Goal: Transaction & Acquisition: Purchase product/service

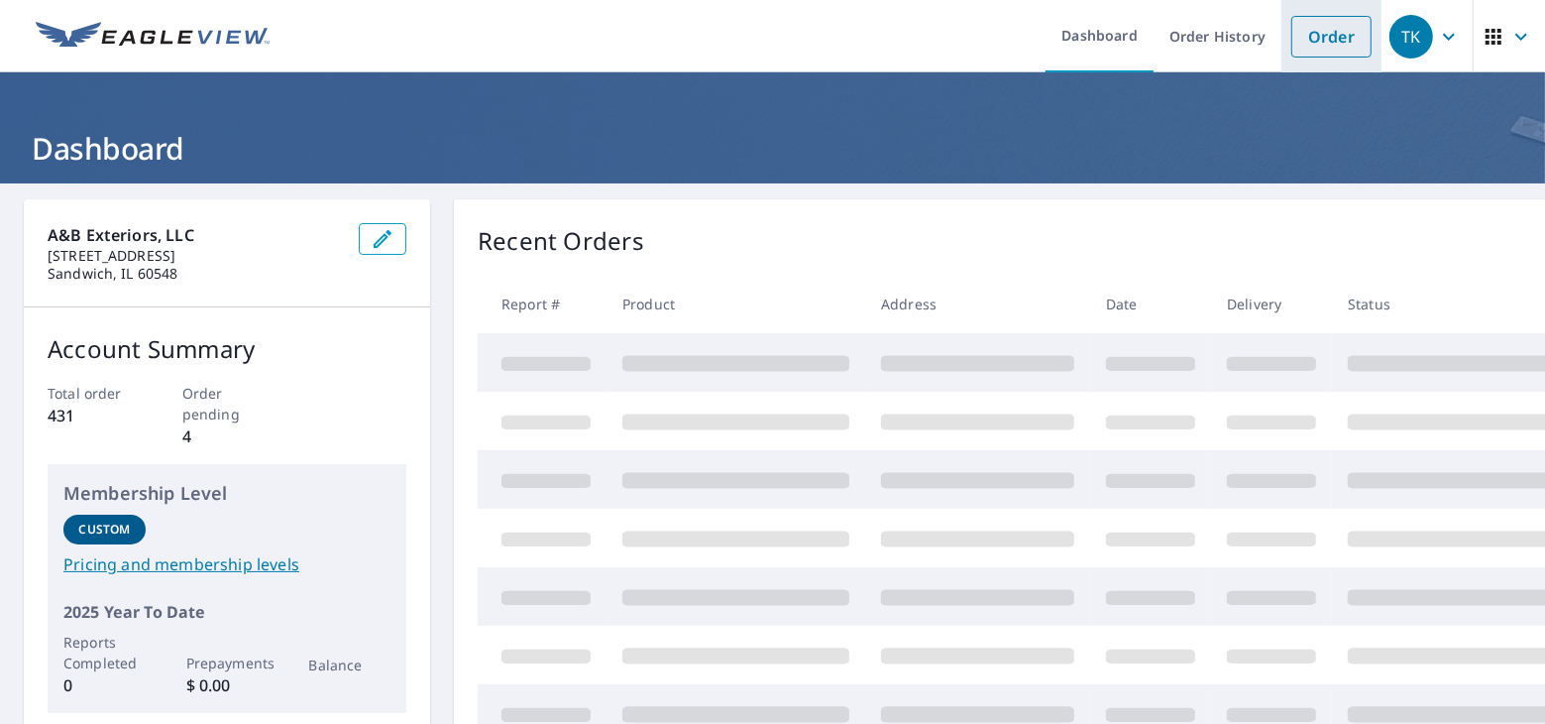
drag, startPoint x: 1305, startPoint y: 36, endPoint x: 1295, endPoint y: 45, distance: 13.3
click at [1305, 36] on link "Order" at bounding box center [1332, 37] width 80 height 42
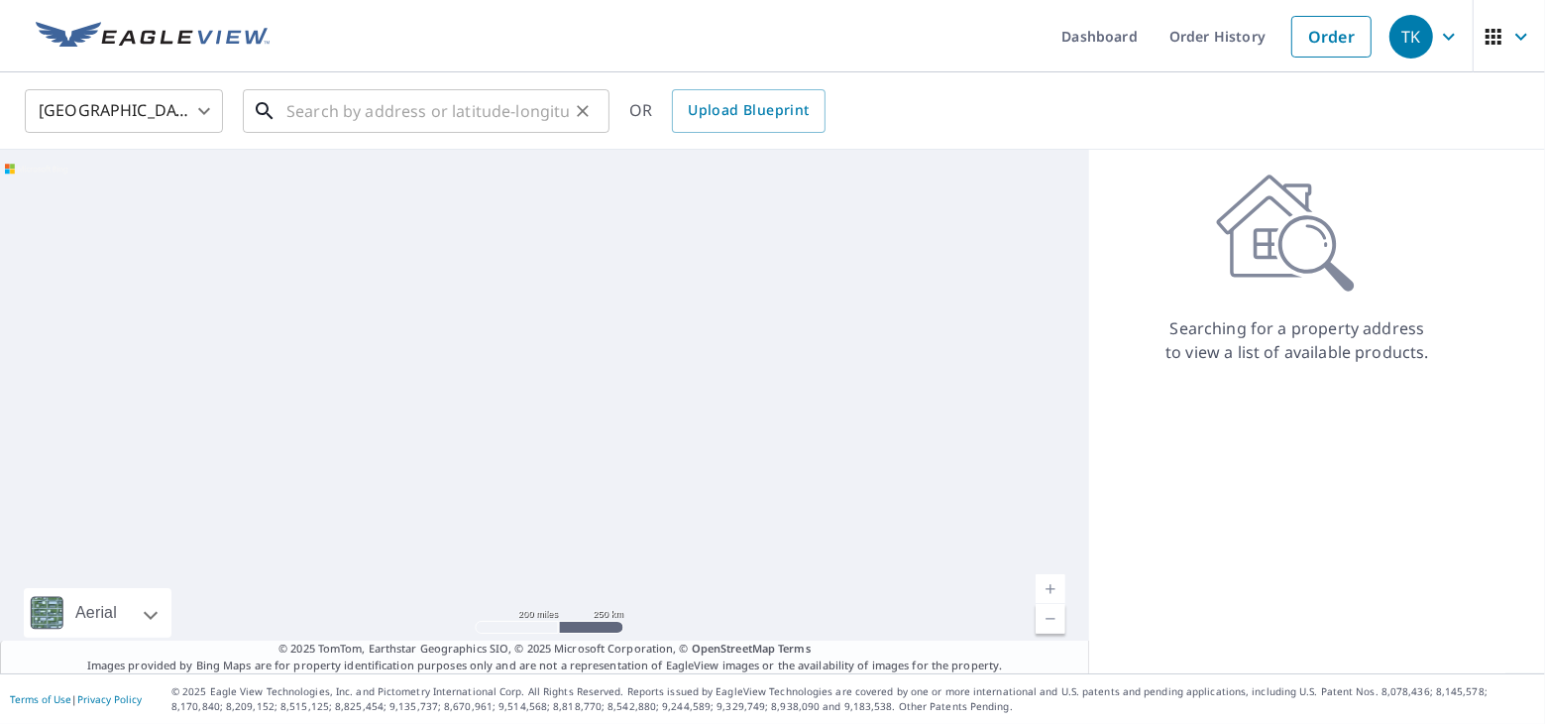
click at [351, 119] on input "text" at bounding box center [427, 111] width 283 height 56
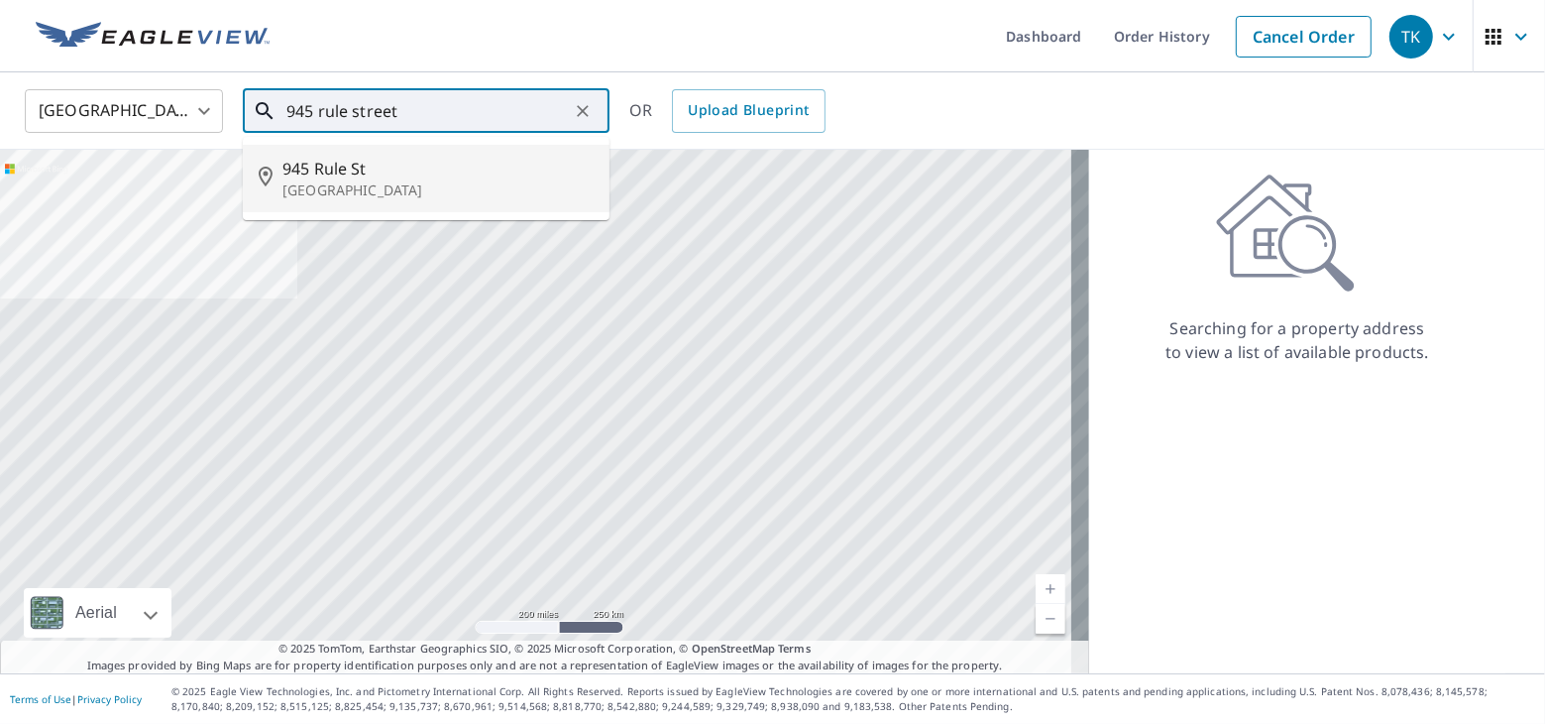
click at [350, 176] on span "945 Rule St" at bounding box center [438, 169] width 311 height 24
type input "[GEOGRAPHIC_DATA]"
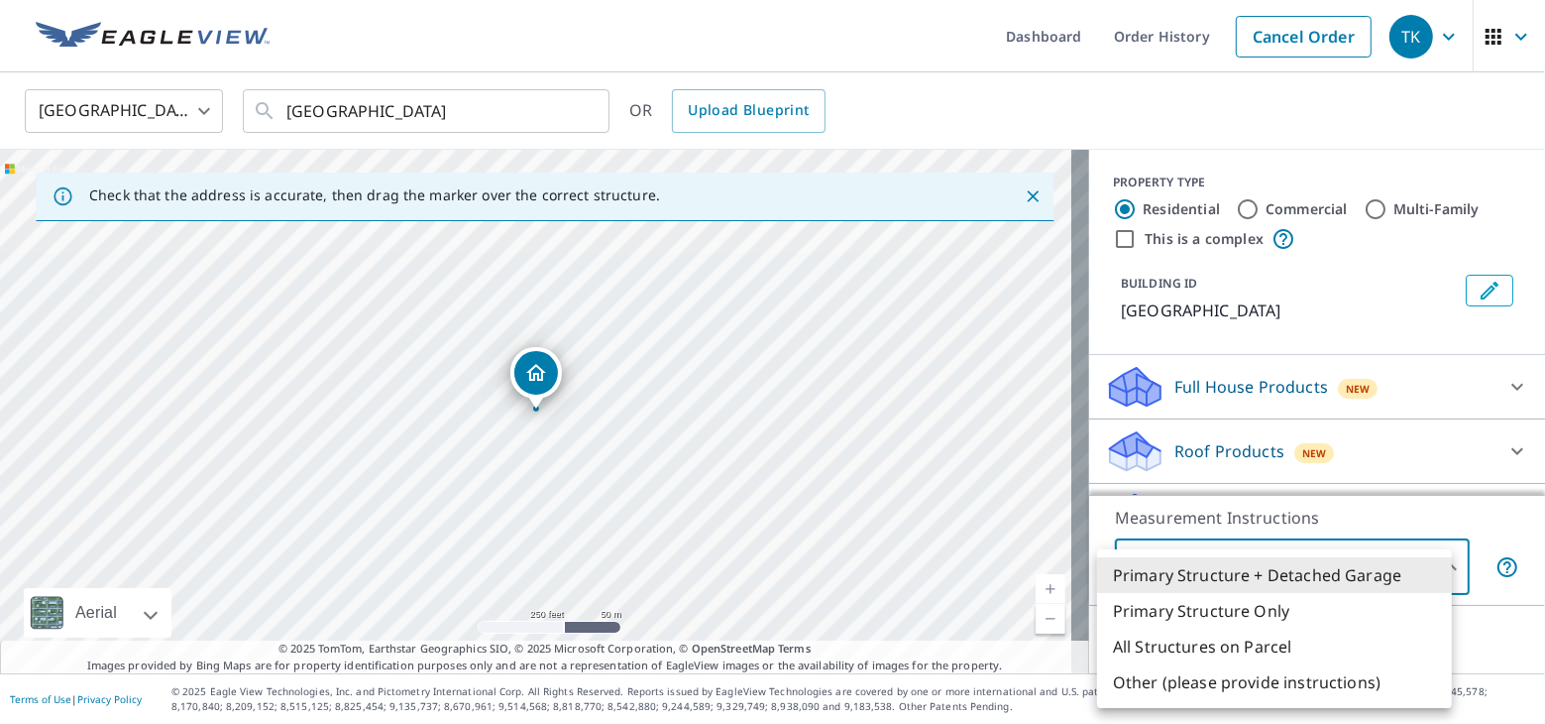
click at [1411, 558] on body "TK TK Dashboard Order History Cancel Order TK [GEOGRAPHIC_DATA] [GEOGRAPHIC_DAT…" at bounding box center [772, 362] width 1545 height 724
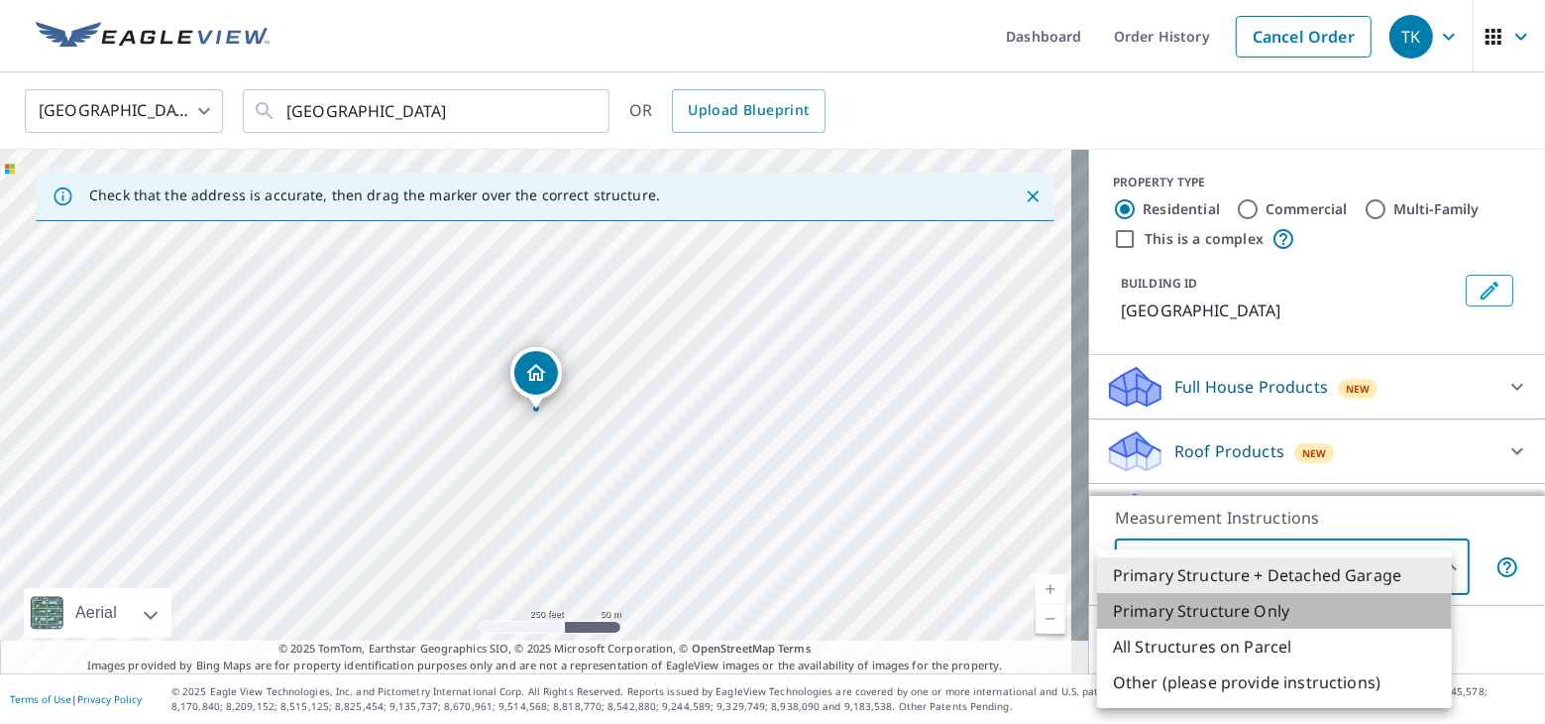
click at [1308, 611] on li "Primary Structure Only" at bounding box center [1274, 611] width 355 height 36
type input "2"
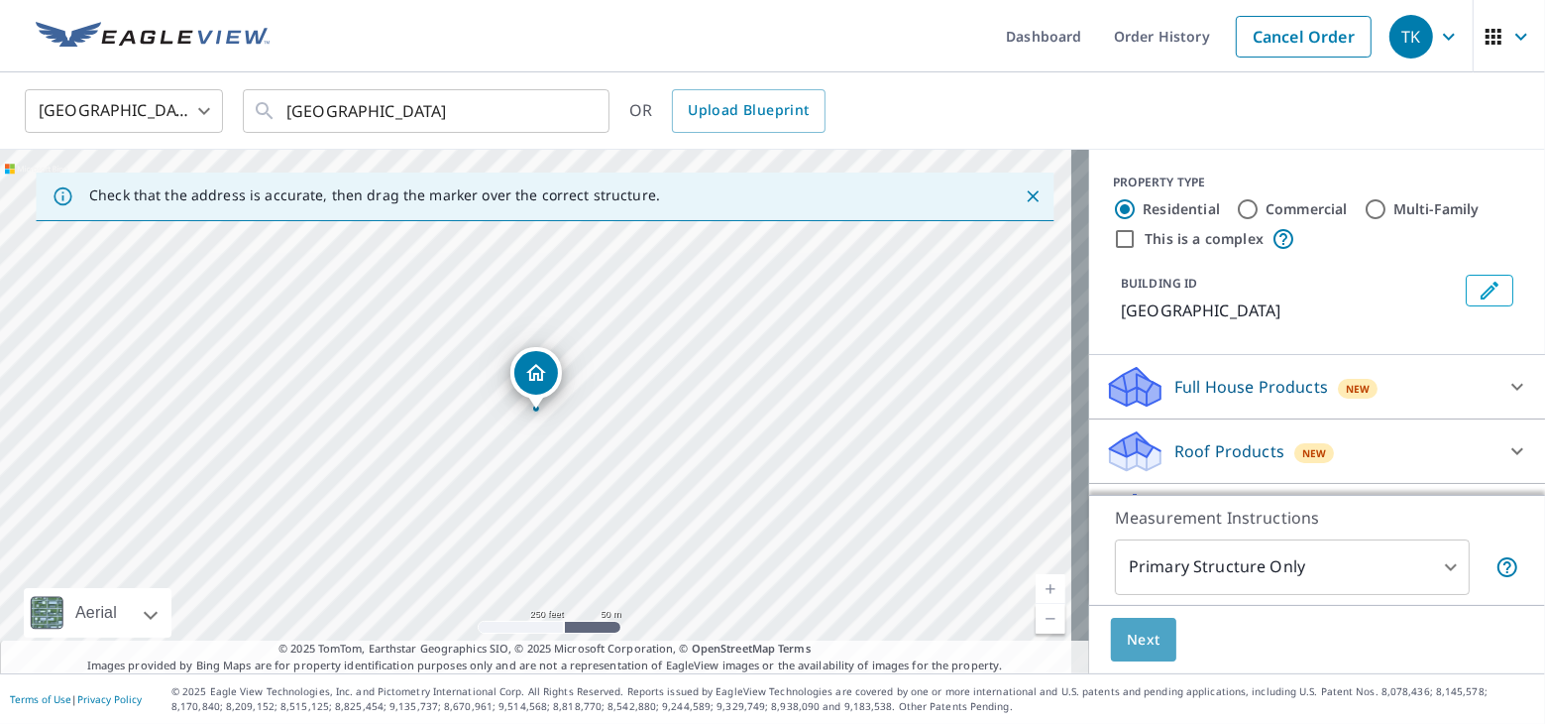
click at [1127, 650] on span "Next" at bounding box center [1144, 639] width 34 height 25
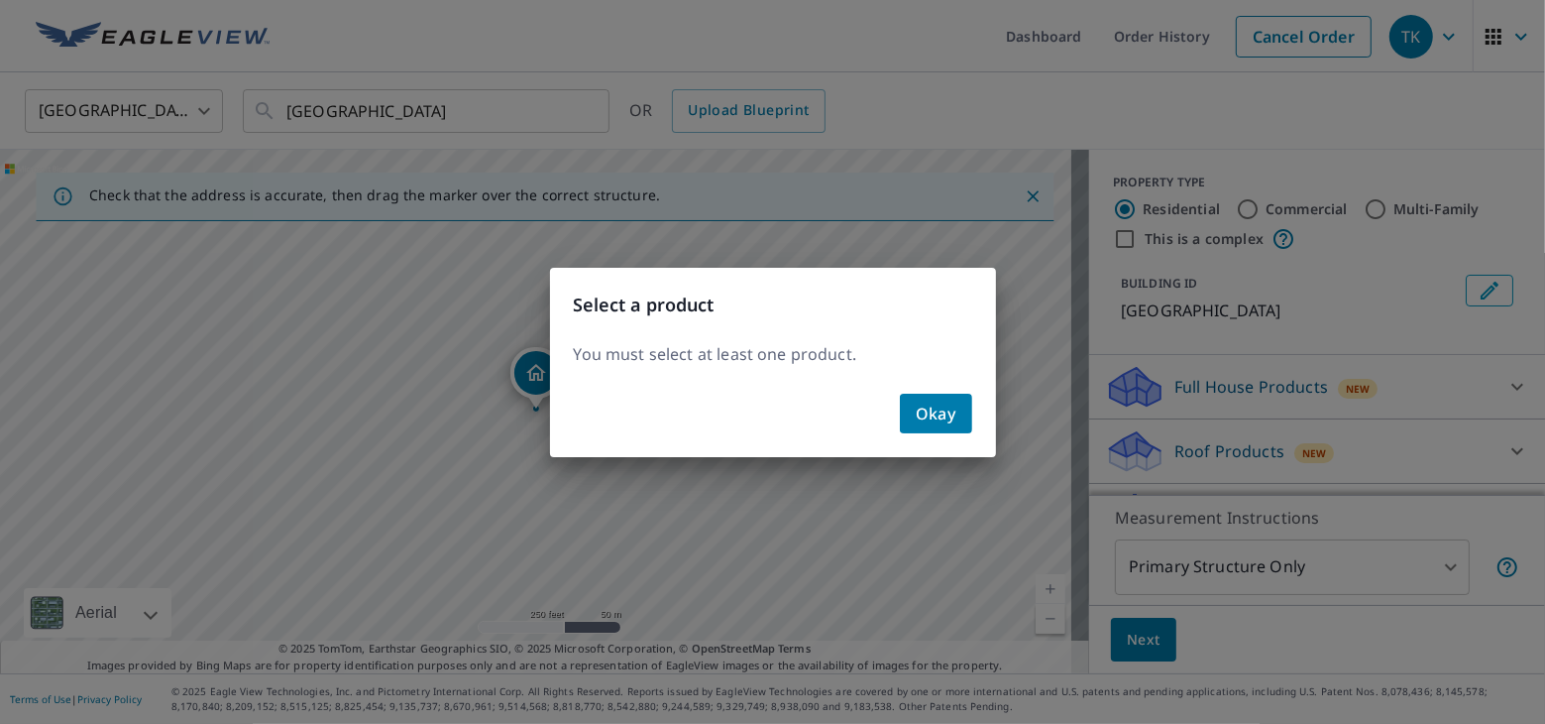
click at [961, 415] on button "Okay" at bounding box center [936, 414] width 72 height 40
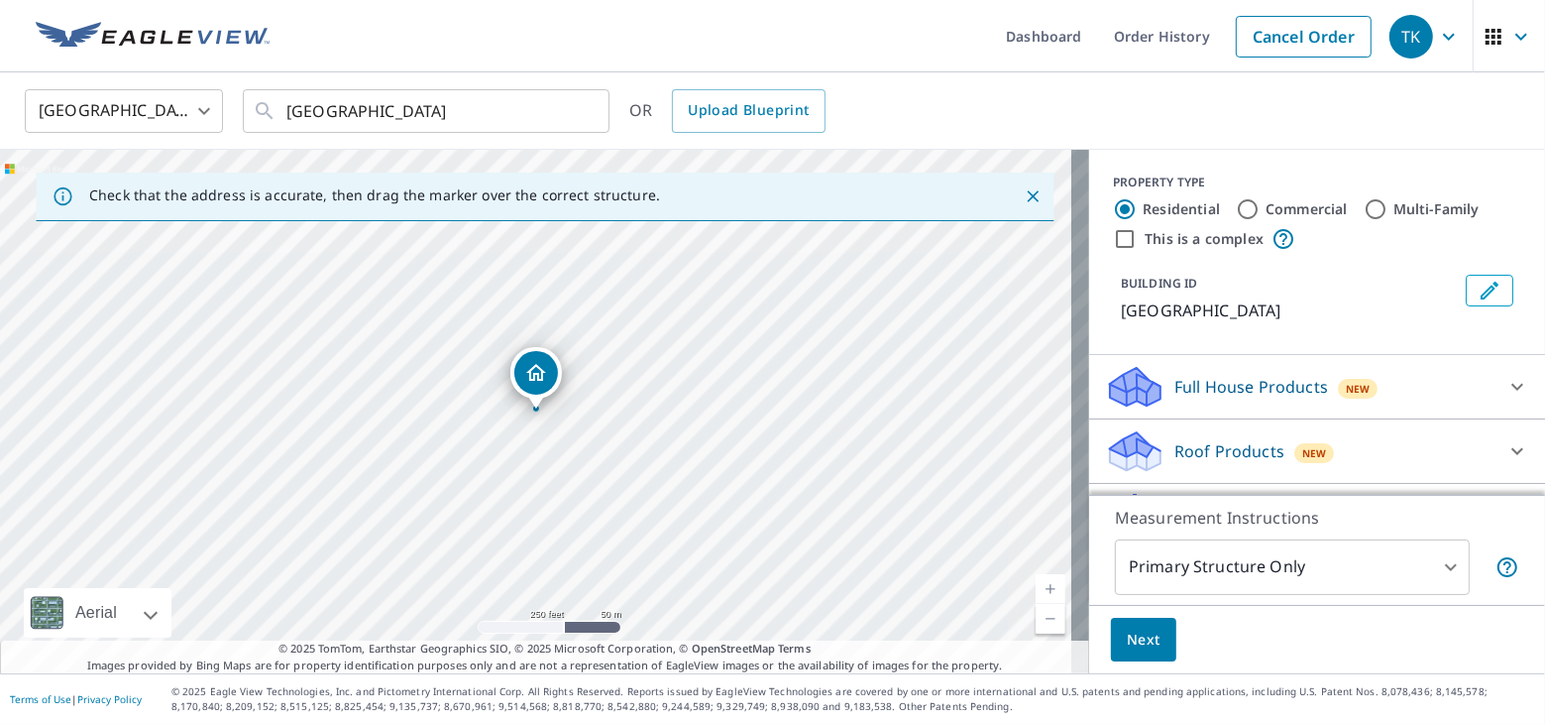
click at [1306, 387] on p "Full House Products" at bounding box center [1252, 387] width 154 height 24
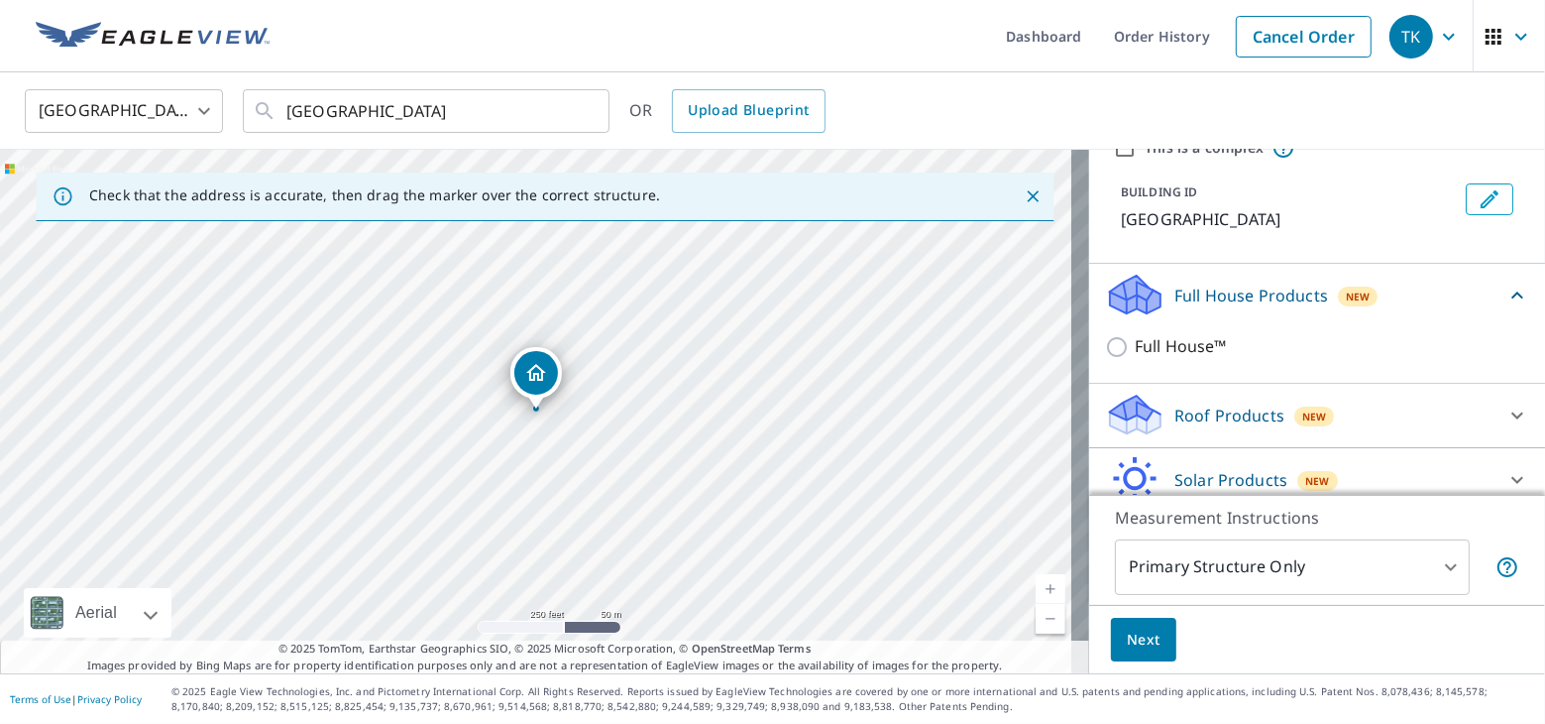
scroll to position [124, 0]
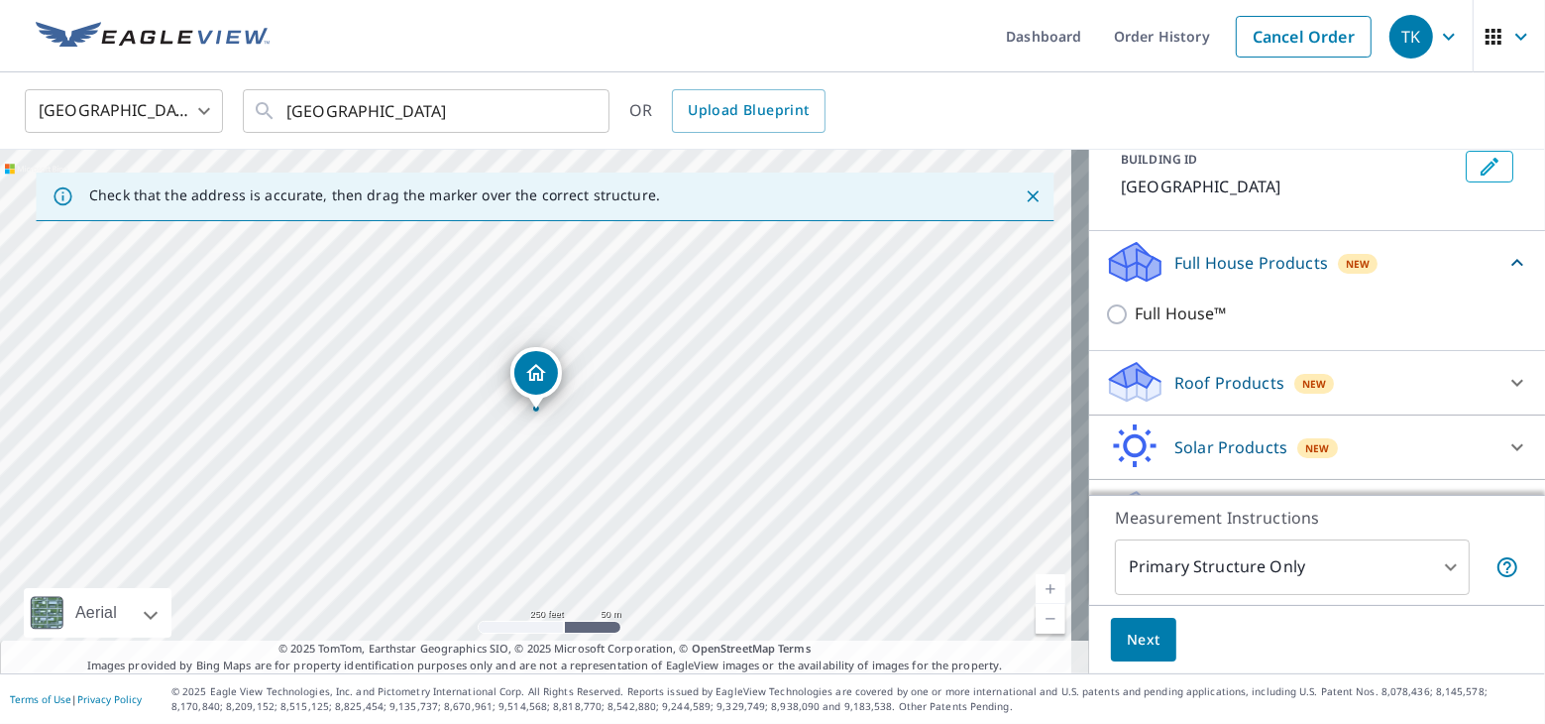
click at [1230, 391] on p "Roof Products" at bounding box center [1230, 383] width 110 height 24
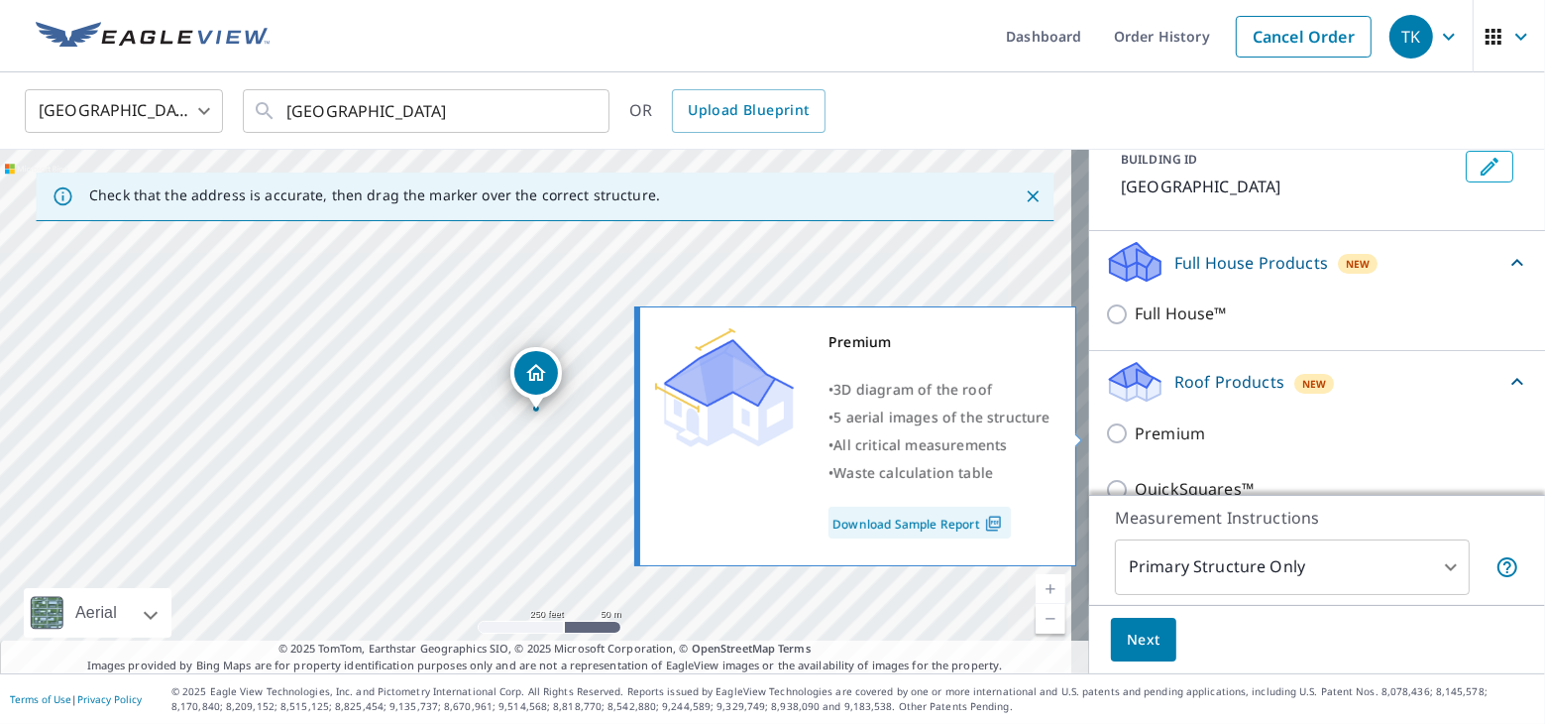
click at [1135, 436] on p "Premium" at bounding box center [1170, 433] width 70 height 25
click at [1119, 436] on input "Premium" at bounding box center [1120, 433] width 30 height 24
checkbox input "true"
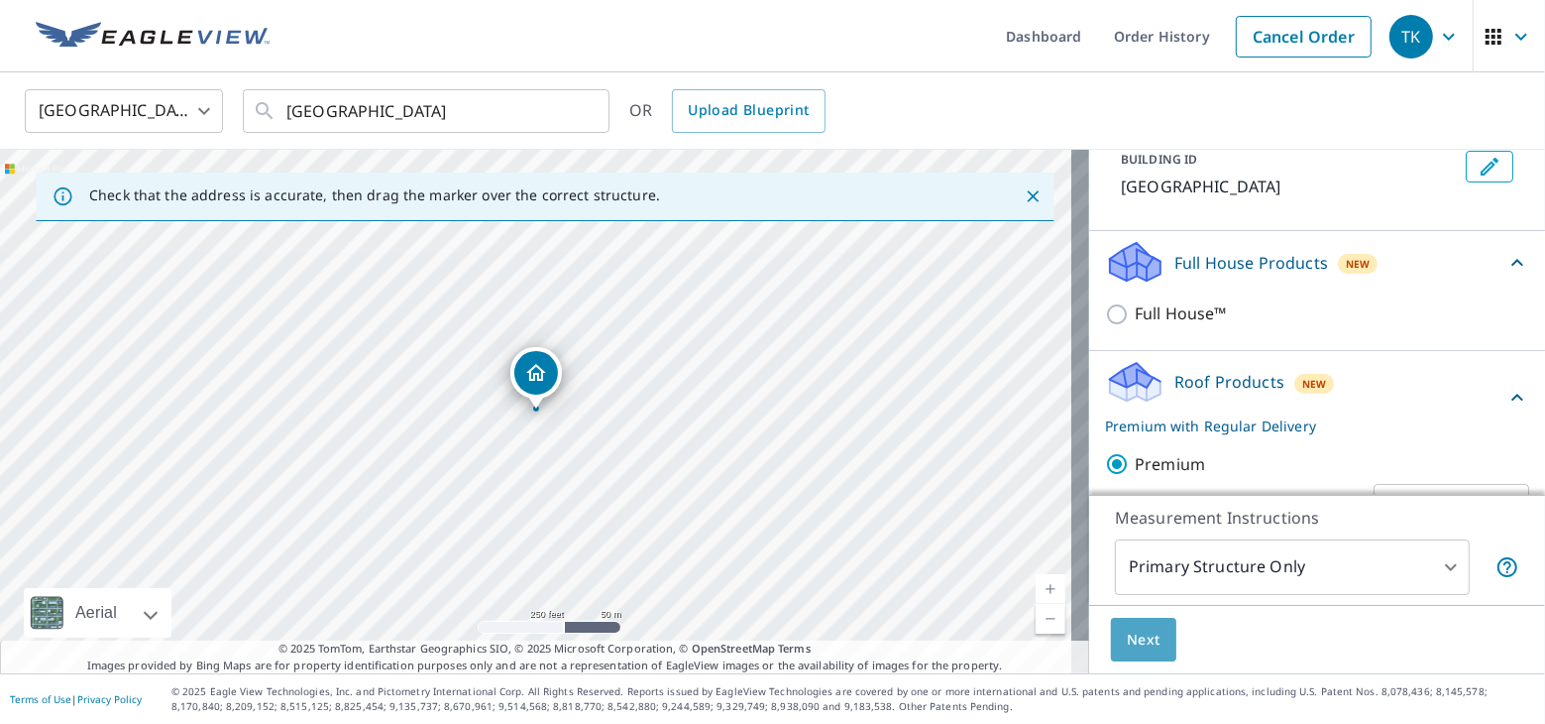
click at [1129, 643] on span "Next" at bounding box center [1144, 639] width 34 height 25
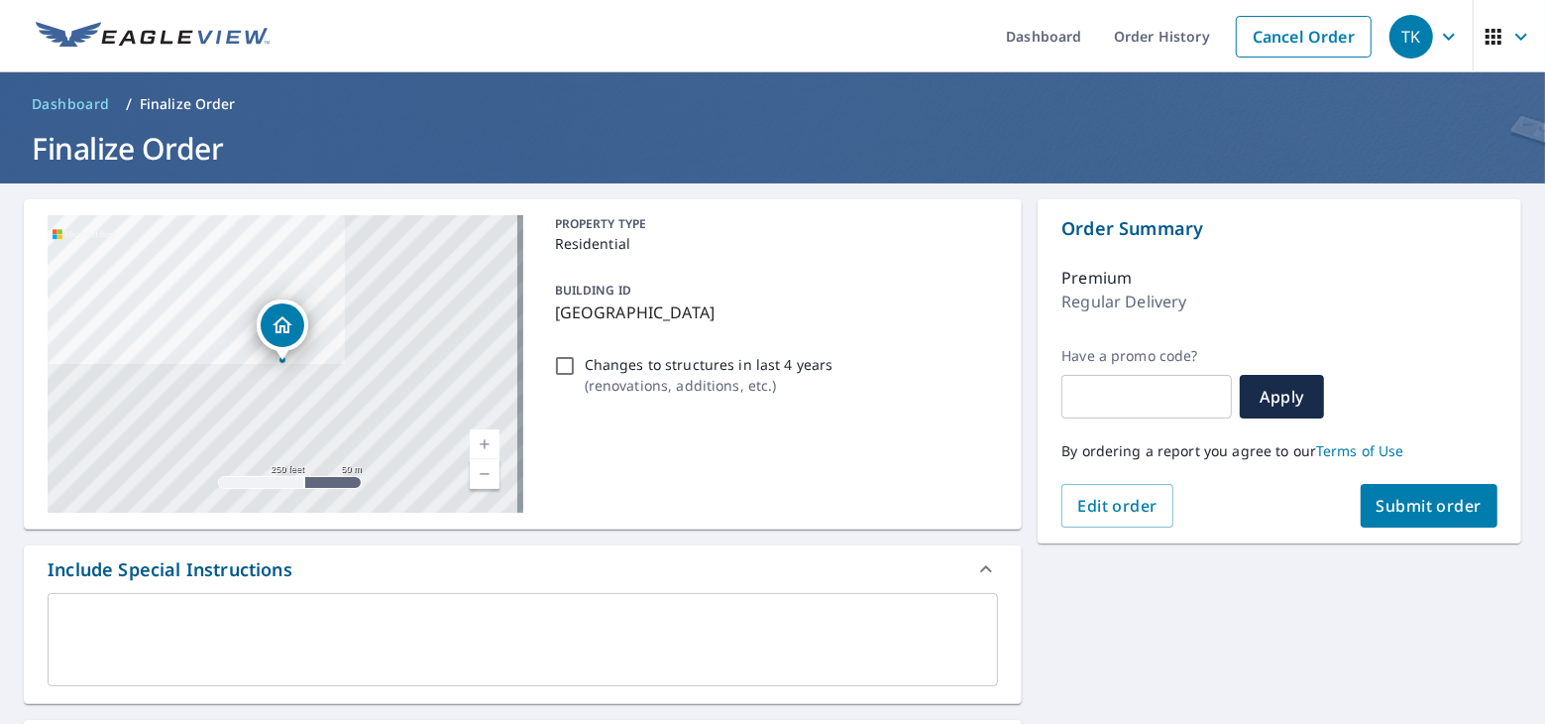
click at [1429, 507] on span "Submit order" at bounding box center [1430, 506] width 106 height 22
